Goal: Task Accomplishment & Management: Manage account settings

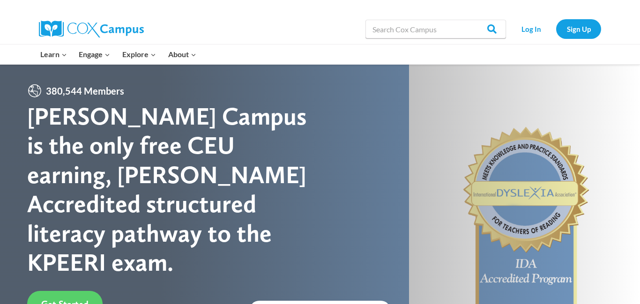
click at [537, 31] on link "Log In" at bounding box center [531, 28] width 41 height 19
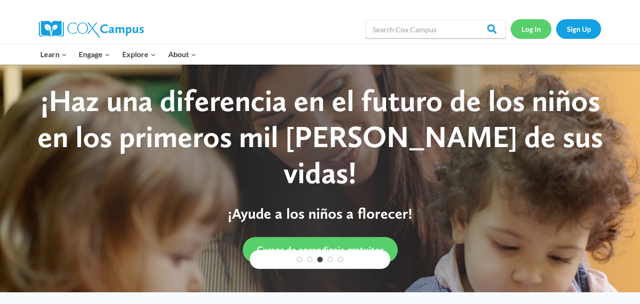
click at [521, 33] on link "Log In" at bounding box center [531, 28] width 41 height 19
